Goal: Navigation & Orientation: Find specific page/section

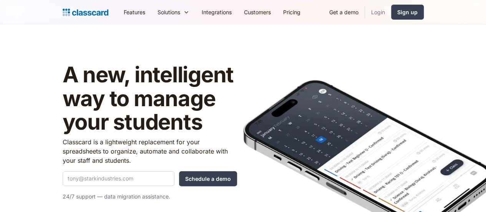
click at [391, 13] on link "Login" at bounding box center [378, 11] width 26 height 17
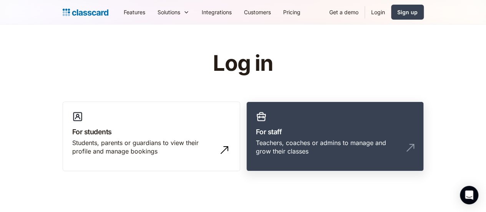
click at [314, 141] on div "Teachers, coaches or admins to manage and grow their classes" at bounding box center [327, 146] width 143 height 17
